Goal: Complete application form: Complete application form

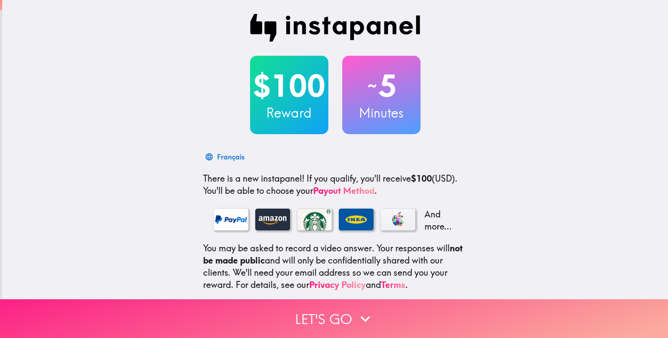
click at [329, 314] on button "Let's go" at bounding box center [334, 318] width 668 height 39
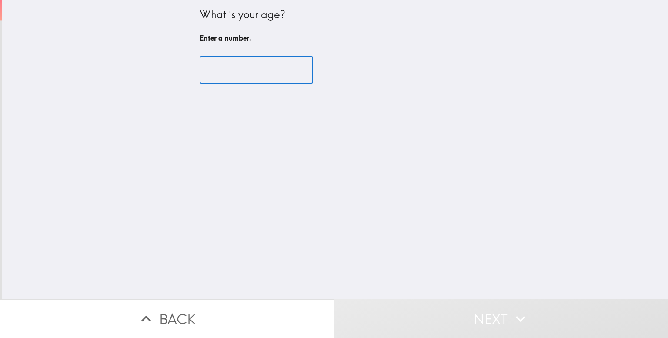
click at [259, 64] on input "number" at bounding box center [257, 70] width 114 height 27
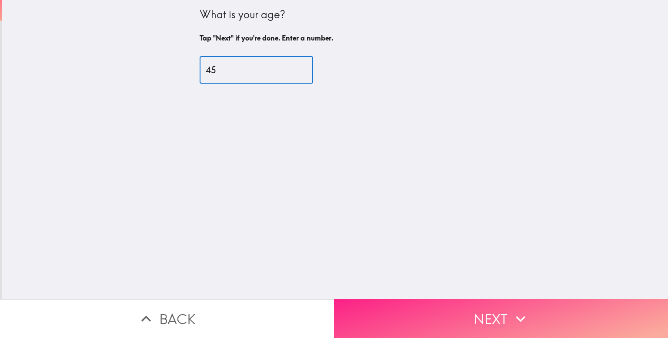
type input "45"
click at [398, 312] on button "Next" at bounding box center [501, 318] width 334 height 39
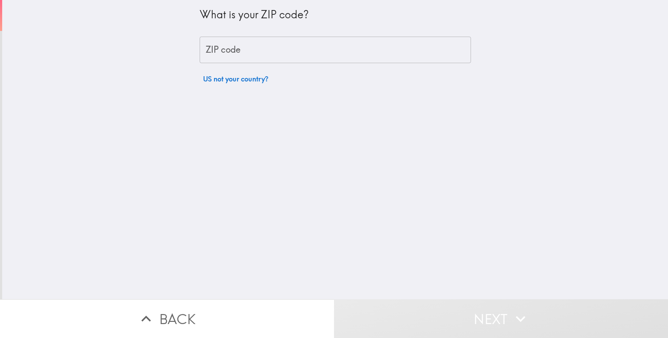
click at [225, 53] on input "ZIP code" at bounding box center [335, 50] width 271 height 27
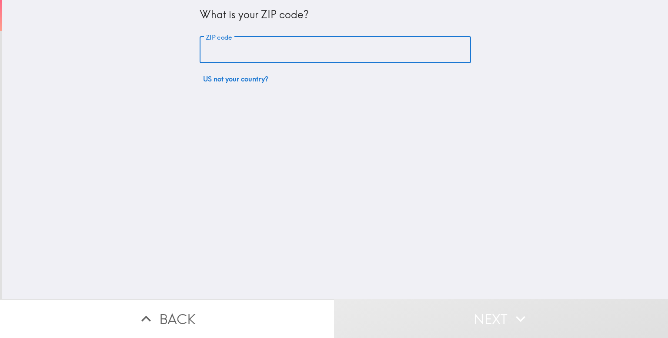
type input "94063"
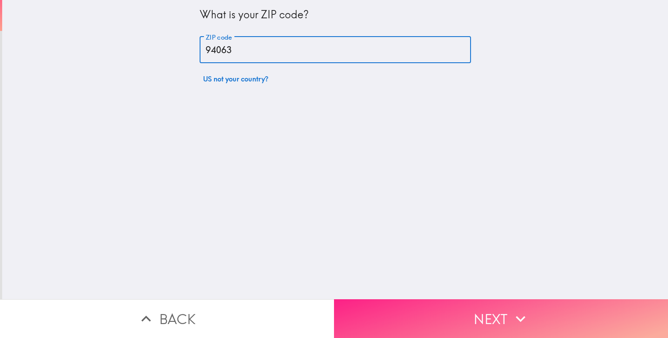
click at [449, 316] on button "Next" at bounding box center [501, 318] width 334 height 39
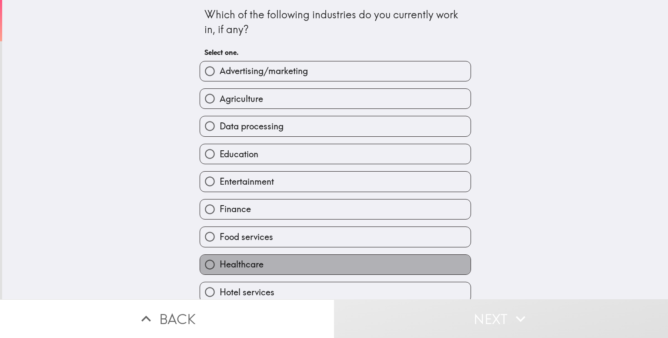
click at [372, 256] on label "Healthcare" at bounding box center [335, 265] width 271 height 20
click at [220, 256] on input "Healthcare" at bounding box center [210, 265] width 20 height 20
radio input "true"
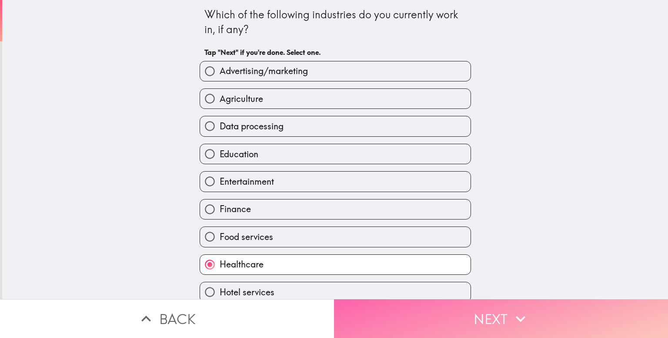
click at [486, 310] on button "Next" at bounding box center [501, 318] width 334 height 39
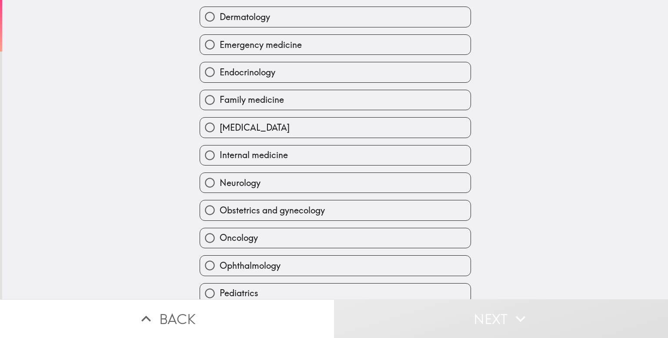
scroll to position [168, 0]
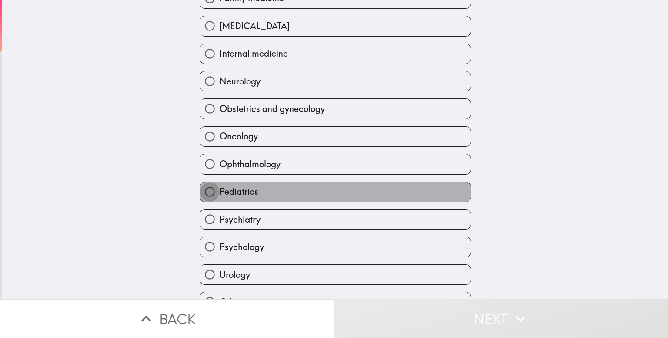
click at [200, 192] on input "Pediatrics" at bounding box center [210, 192] width 20 height 20
radio input "true"
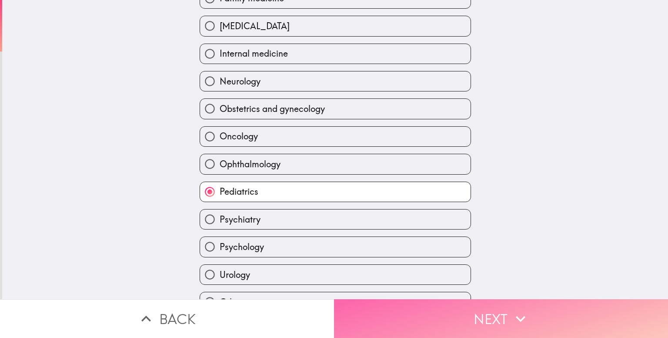
click at [472, 314] on button "Next" at bounding box center [501, 318] width 334 height 39
